Goal: Information Seeking & Learning: Learn about a topic

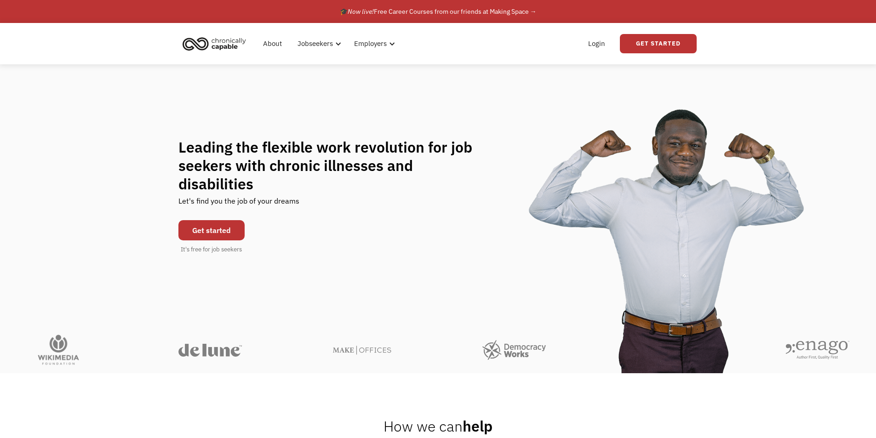
click at [217, 221] on link "Get started" at bounding box center [211, 230] width 66 height 20
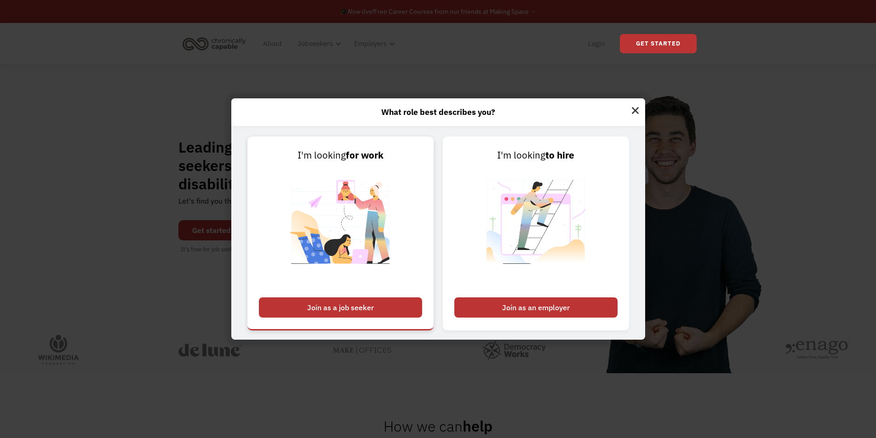
click at [356, 302] on div "Join as a job seeker" at bounding box center [340, 308] width 163 height 20
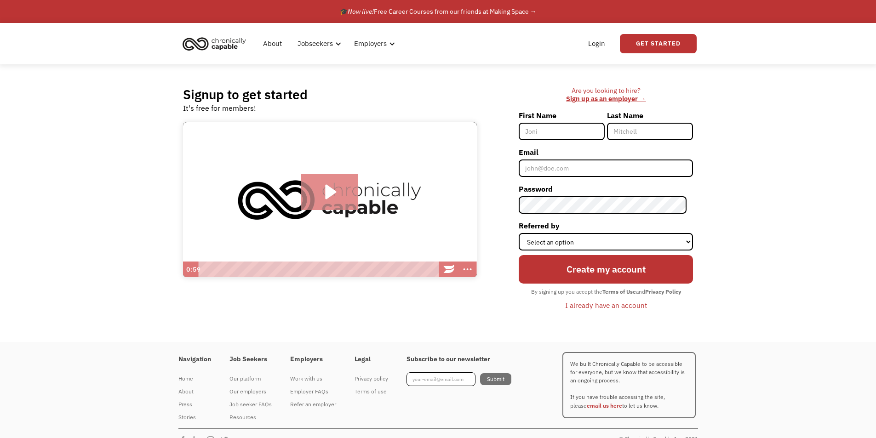
click at [325, 189] on icon "Play Video: Introducing Chronically Capable" at bounding box center [330, 192] width 58 height 37
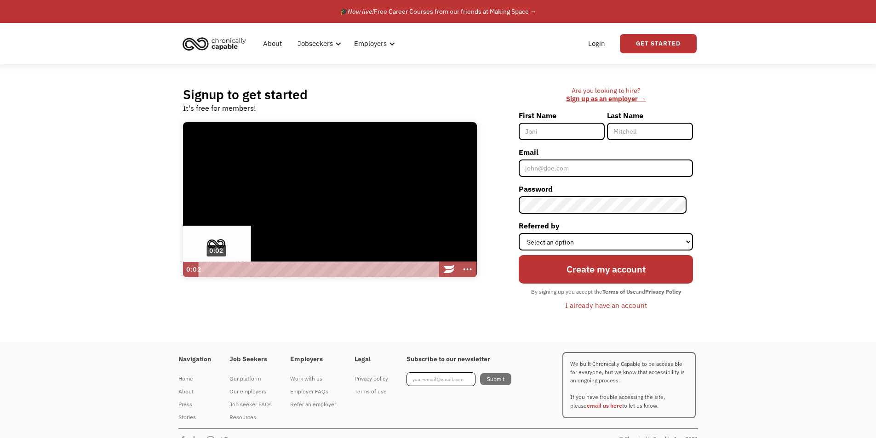
scroll to position [0, 0]
click at [223, 269] on div "0:05" at bounding box center [319, 269] width 233 height 16
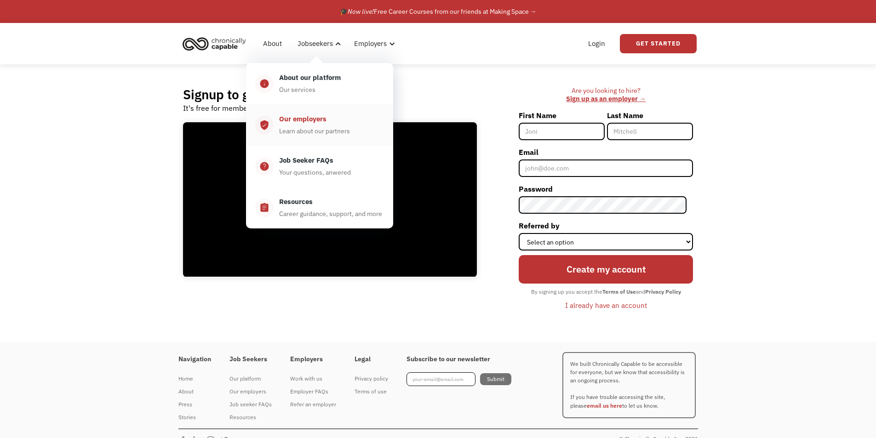
click at [301, 118] on div "Our employers" at bounding box center [302, 119] width 47 height 11
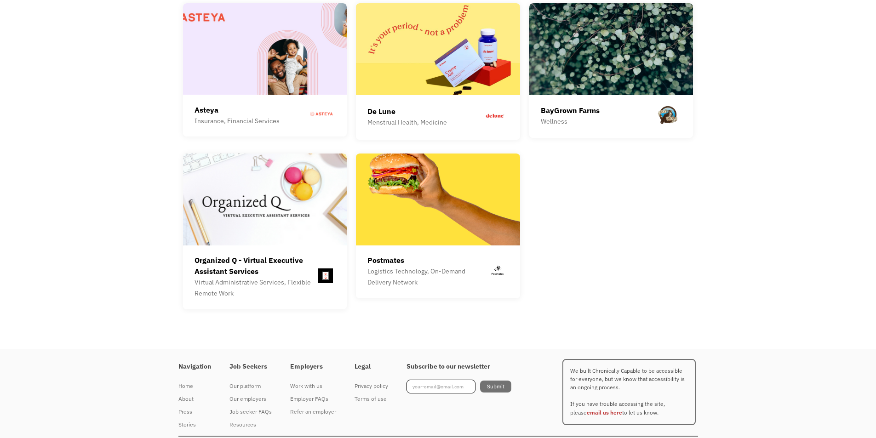
scroll to position [2530, 0]
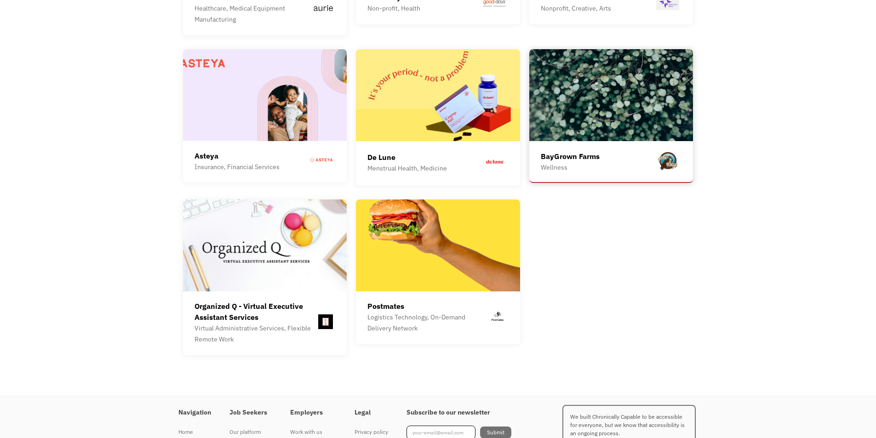
click at [554, 151] on div "BayGrown Farms" at bounding box center [570, 156] width 59 height 11
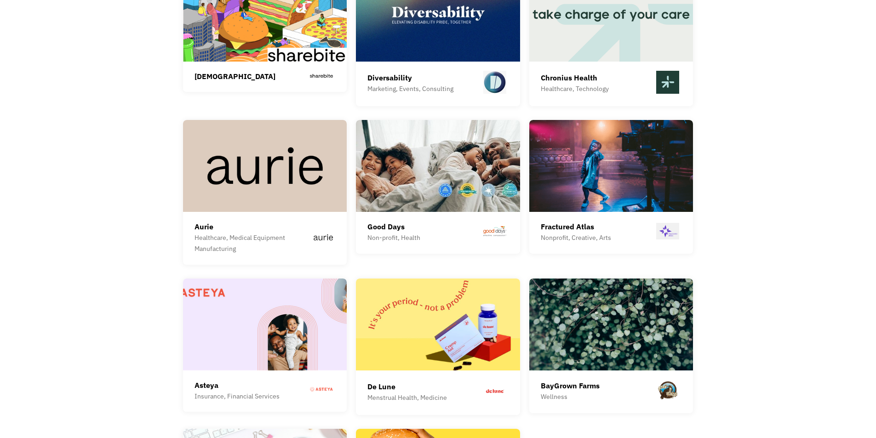
scroll to position [2300, 0]
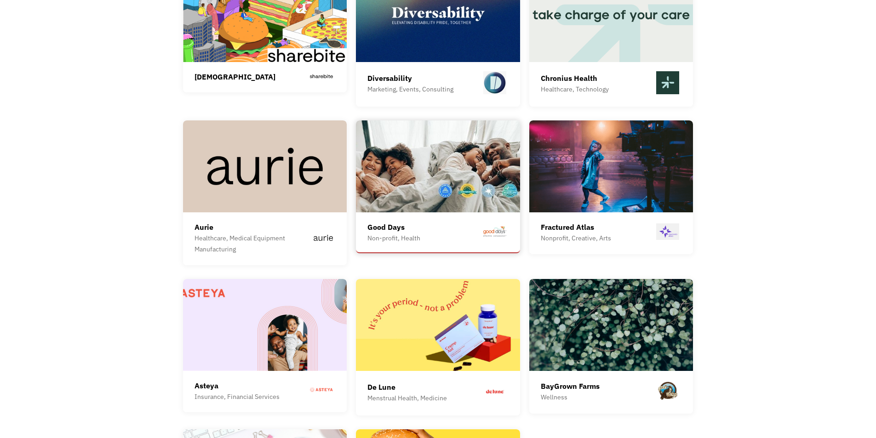
click at [413, 178] on img at bounding box center [438, 167] width 164 height 92
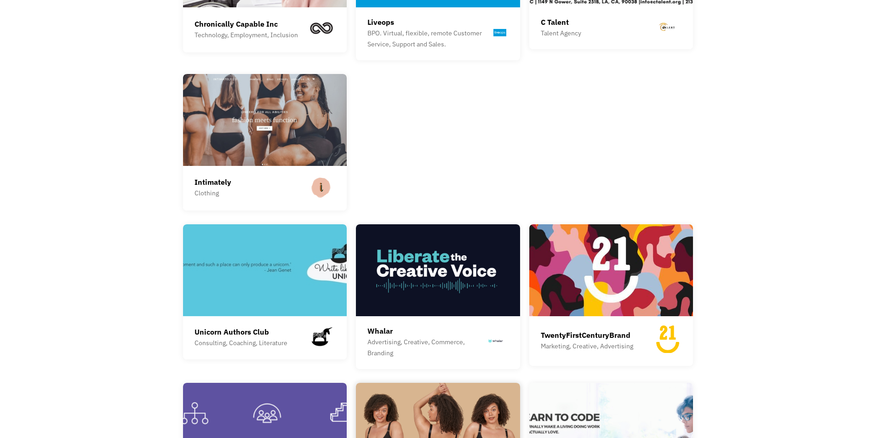
scroll to position [1426, 0]
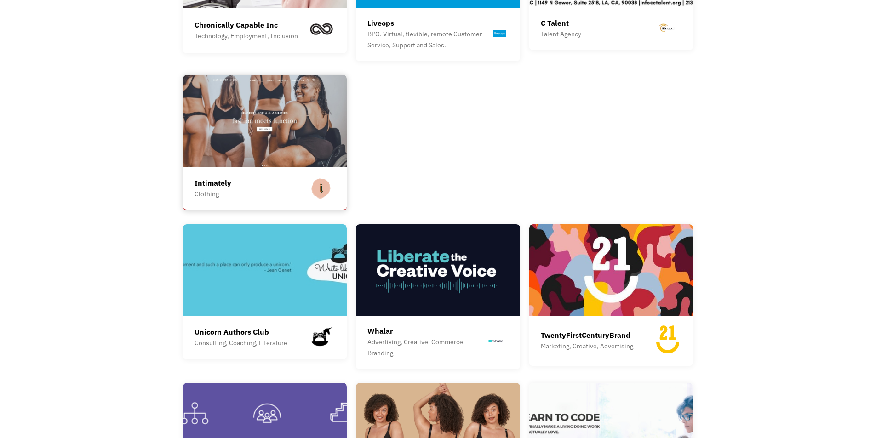
click at [261, 121] on img at bounding box center [265, 121] width 164 height 92
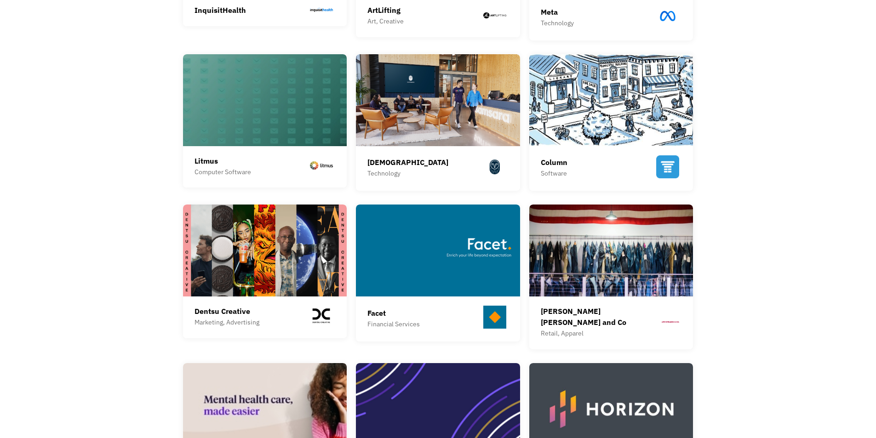
scroll to position [414, 0]
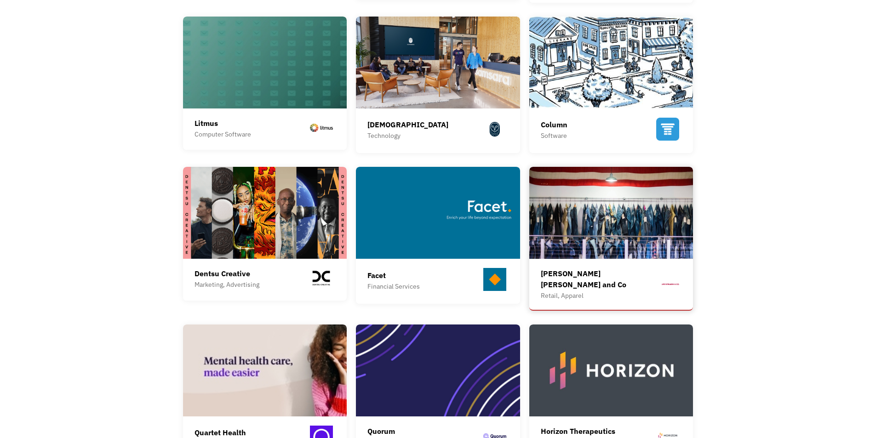
click at [621, 224] on img at bounding box center [612, 213] width 164 height 92
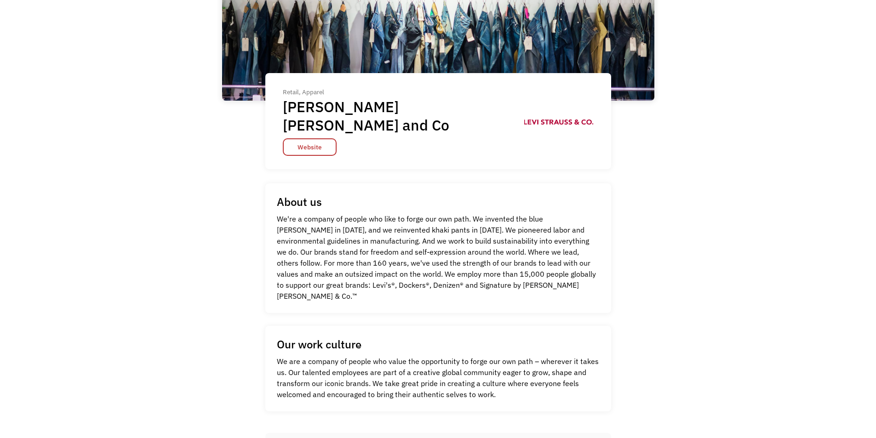
scroll to position [92, 0]
